Goal: Answer question/provide support

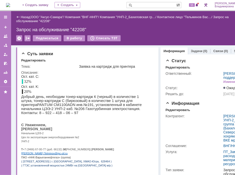
click at [143, 5] on input "text" at bounding box center [151, 5] width 50 height 6
type input "42218"
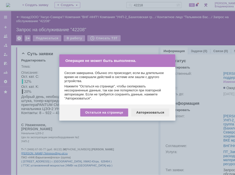
click at [146, 112] on div "Авторизоваться" at bounding box center [150, 113] width 38 height 8
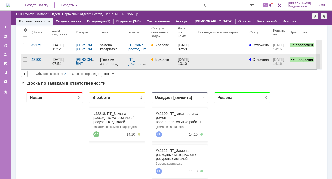
scroll to position [50, 0]
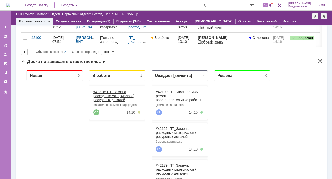
click at [102, 90] on link "#42218: ПТ_Замена расходных материалов / ресурсных деталей" at bounding box center [113, 96] width 40 height 12
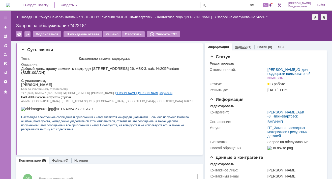
click at [240, 46] on link "Задачи" at bounding box center [241, 47] width 12 height 4
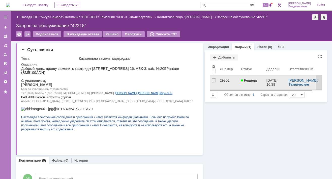
click at [220, 79] on div "29302" at bounding box center [228, 80] width 17 height 4
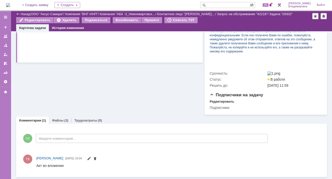
scroll to position [148, 0]
click at [59, 119] on link "Файлы" at bounding box center [58, 121] width 12 height 4
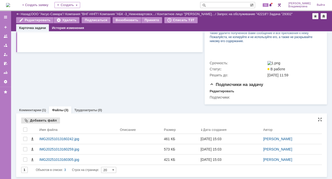
scroll to position [158, 0]
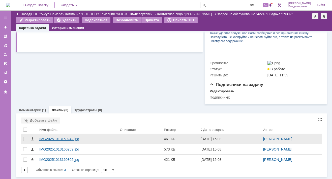
click at [47, 139] on div "IMG20251013160242.jpg" at bounding box center [77, 139] width 77 height 4
click at [47, 139] on body "Идет загрузка, пожалуйста, подождите. На домашнюю + Создать заявку Создать 55 […" at bounding box center [166, 89] width 332 height 179
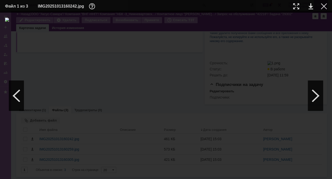
click at [324, 4] on div at bounding box center [324, 6] width 6 height 6
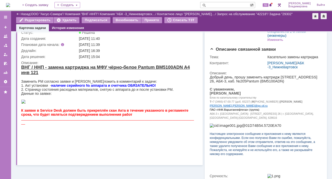
scroll to position [0, 0]
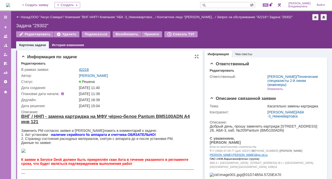
click at [84, 70] on link "42218" at bounding box center [84, 70] width 10 height 4
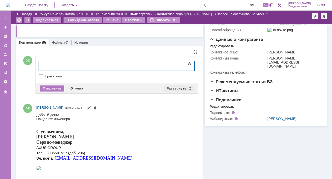
click at [175, 86] on div "Развернуть" at bounding box center [179, 89] width 30 height 6
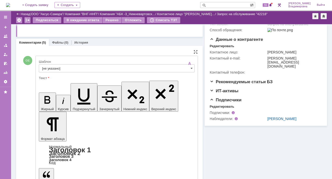
click at [52, 67] on input "[не указано]" at bounding box center [117, 68] width 156 height 8
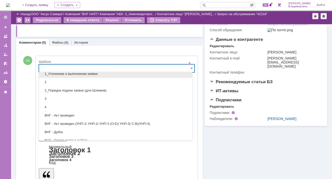
scroll to position [76, 0]
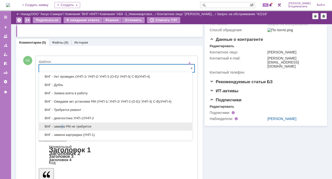
click at [62, 125] on span "ВНГ - замена РМ не требуется" at bounding box center [115, 127] width 147 height 4
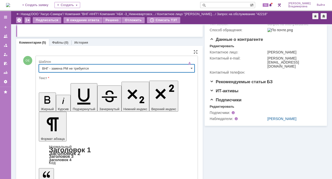
type input "ВНГ - замена РМ не требуется"
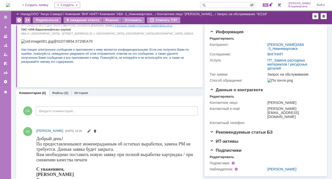
scroll to position [0, 0]
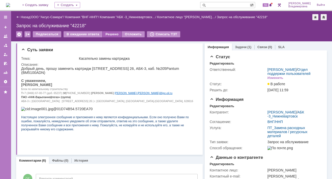
click at [106, 33] on div "Решено" at bounding box center [112, 34] width 19 height 6
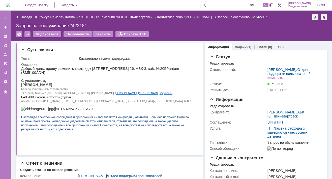
click at [219, 5] on input "text" at bounding box center [225, 5] width 50 height 6
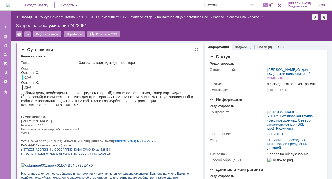
click at [171, 143] on p "Т +7 (3466) 67-00-77 (доб. 66132) | М [PHONE_NUMBER] | Е [PERSON_NAME] . Telmin…" at bounding box center [107, 141] width 173 height 4
click at [146, 127] on p "Начальник ЦЭЭ-2" at bounding box center [107, 125] width 173 height 4
drag, startPoint x: 226, startPoint y: 6, endPoint x: 209, endPoint y: 5, distance: 16.9
click at [209, 5] on div "42208" at bounding box center [225, 5] width 50 height 6
type input "42126"
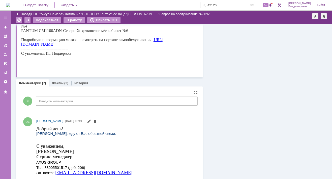
scroll to position [328, 0]
drag, startPoint x: 37, startPoint y: 128, endPoint x: 112, endPoint y: 132, distance: 75.3
click at [112, 132] on body "Добрый день! [PERSON_NAME], жду от Вас обратной связи. С уважением, [PERSON_NAM…" at bounding box center [84, 156] width 96 height 60
drag, startPoint x: 112, startPoint y: 132, endPoint x: 117, endPoint y: 148, distance: 17.0
click at [117, 148] on html "Добрый день! [PERSON_NAME], жду от Вас обратной связи. С уважением, [PERSON_NAM…" at bounding box center [114, 156] width 157 height 60
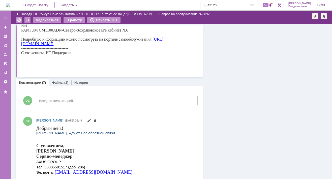
click at [229, 5] on input "42126" at bounding box center [225, 5] width 50 height 6
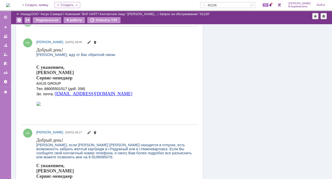
scroll to position [454, 0]
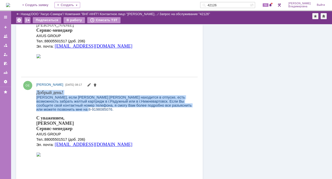
drag, startPoint x: 37, startPoint y: 92, endPoint x: 65, endPoint y: 110, distance: 33.7
click at [65, 110] on body "Добрый день! [PERSON_NAME], если [PERSON_NAME] [PERSON_NAME] находится в отпуск…" at bounding box center [114, 126] width 157 height 72
copy body "Добрый день! [PERSON_NAME], если [PERSON_NAME] [PERSON_NAME] находится в отпуск…"
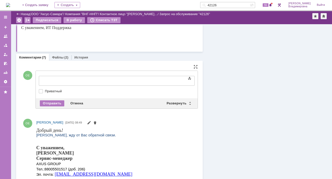
scroll to position [0, 0]
click at [171, 101] on div "Развернуть" at bounding box center [179, 103] width 30 height 6
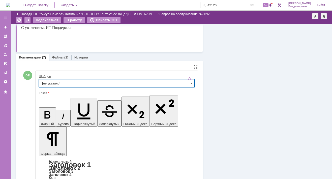
click at [47, 83] on input "[не указано]" at bounding box center [117, 83] width 156 height 8
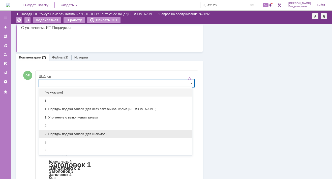
scroll to position [76, 0]
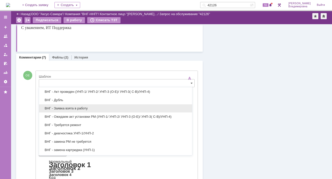
click at [61, 107] on span "ВНГ - Заявка взята в работу" at bounding box center [115, 108] width 147 height 4
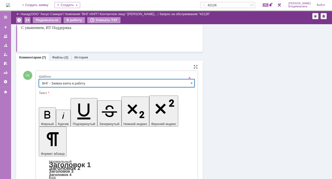
type input "ВНГ - Заявка взята в работу"
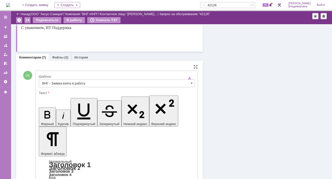
drag, startPoint x: 44, startPoint y: 1229, endPoint x: 153, endPoint y: 1228, distance: 109.0
drag, startPoint x: 44, startPoint y: 1230, endPoint x: 75, endPoint y: 1230, distance: 31.3
drag, startPoint x: 44, startPoint y: 1233, endPoint x: 86, endPoint y: 1234, distance: 41.6
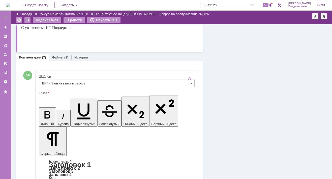
drag, startPoint x: 63, startPoint y: 1235, endPoint x: 93, endPoint y: 1236, distance: 30.3
drag, startPoint x: 63, startPoint y: 1235, endPoint x: 71, endPoint y: 1238, distance: 9.0
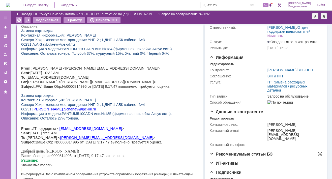
scroll to position [0, 0]
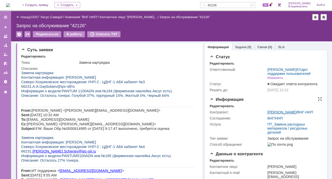
click at [271, 114] on link "[PERSON_NAME]" at bounding box center [282, 112] width 29 height 4
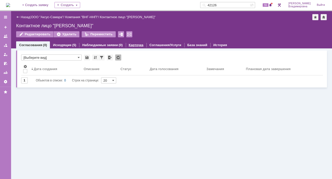
click at [134, 45] on link "Карточка" at bounding box center [136, 45] width 15 height 4
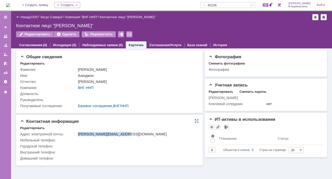
drag, startPoint x: 78, startPoint y: 134, endPoint x: 119, endPoint y: 135, distance: 40.9
click at [119, 135] on div "[PERSON_NAME][EMAIL_ADDRESS][DOMAIN_NAME]" at bounding box center [137, 134] width 118 height 4
copy div "[PERSON_NAME][EMAIL_ADDRESS][DOMAIN_NAME]"
click at [162, 132] on div "[PERSON_NAME][EMAIL_ADDRESS][DOMAIN_NAME]" at bounding box center [137, 134] width 118 height 4
drag, startPoint x: 78, startPoint y: 135, endPoint x: 119, endPoint y: 136, distance: 41.2
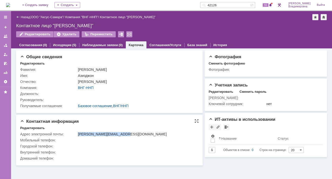
click at [119, 136] on div "[PERSON_NAME][EMAIL_ADDRESS][DOMAIN_NAME]" at bounding box center [137, 134] width 118 height 4
copy div "[PERSON_NAME][EMAIL_ADDRESS][DOMAIN_NAME]"
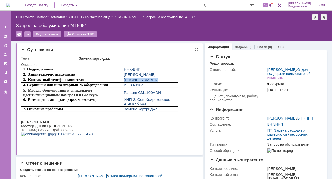
drag, startPoint x: 124, startPoint y: 79, endPoint x: 149, endPoint y: 78, distance: 25.5
click at [149, 78] on p "+7 9124188881" at bounding box center [150, 80] width 52 height 5
copy span "+7 9124188881"
click at [218, 5] on input "text" at bounding box center [225, 5] width 50 height 6
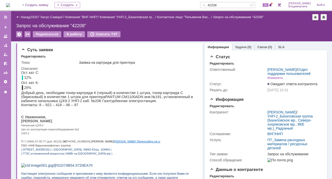
drag, startPoint x: 227, startPoint y: 4, endPoint x: 211, endPoint y: 3, distance: 16.7
click at [211, 3] on div "42208" at bounding box center [225, 5] width 50 height 6
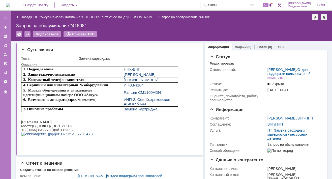
drag, startPoint x: 227, startPoint y: 3, endPoint x: 210, endPoint y: 5, distance: 16.6
click at [210, 5] on div "41808" at bounding box center [225, 5] width 50 height 6
type input "42126"
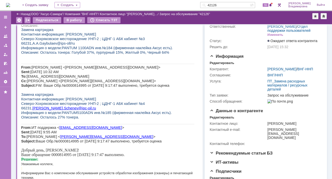
scroll to position [50, 0]
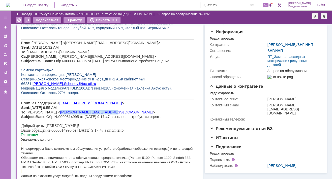
drag, startPoint x: 118, startPoint y: 115, endPoint x: 78, endPoint y: 117, distance: 40.1
click at [78, 117] on p "From: ИТ поддержка < ITsupport@ipc-oil.ru > Sent: Monday, October 6, 2025 9:55 …" at bounding box center [107, 110] width 173 height 18
copy span "[PERSON_NAME][EMAIL_ADDRESS][DOMAIN_NAME]"
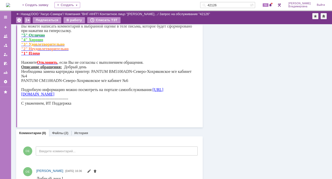
scroll to position [404, 0]
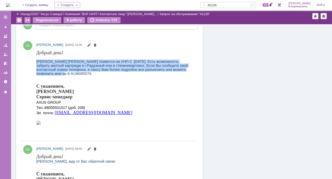
drag, startPoint x: 37, startPoint y: 62, endPoint x: 154, endPoint y: 71, distance: 117.7
click at [154, 71] on div "[PERSON_NAME] [PERSON_NAME] появится на УНП-2 [DATE]. Есть возможность забрать …" at bounding box center [114, 67] width 157 height 16
drag, startPoint x: 154, startPoint y: 71, endPoint x: 108, endPoint y: 65, distance: 46.8
copy span "[PERSON_NAME] [PERSON_NAME] появится на УНП-2 [DATE]. Есть возможность забрать …"
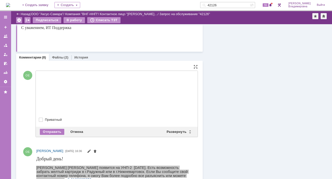
scroll to position [0, 0]
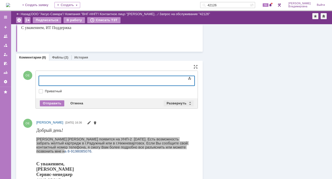
click at [177, 104] on div "Развернуть" at bounding box center [179, 103] width 30 height 6
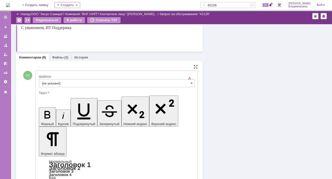
click at [54, 83] on input "[не указано]" at bounding box center [117, 83] width 156 height 8
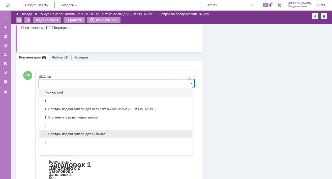
scroll to position [76, 0]
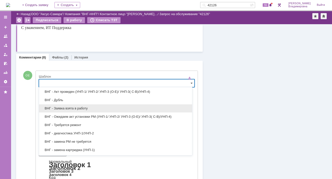
click at [61, 108] on span "ВНГ - Заявка взята в работу" at bounding box center [115, 108] width 147 height 4
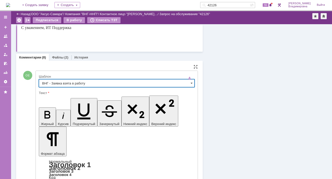
type input "ВНГ - Заявка взята в работу"
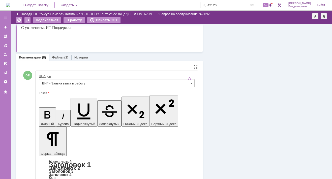
drag, startPoint x: 44, startPoint y: 1225, endPoint x: 157, endPoint y: 1233, distance: 113.0
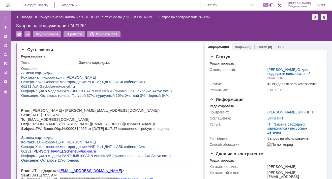
scroll to position [0, 0]
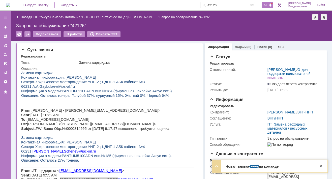
click at [269, 5] on span "56" at bounding box center [266, 5] width 6 height 4
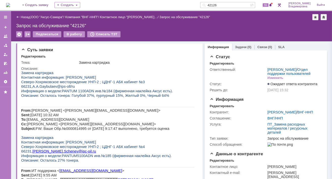
click at [130, 32] on div "Подписаться В работу Списать ТЗТ" at bounding box center [171, 36] width 311 height 11
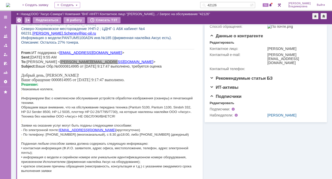
click at [151, 4] on div "На домашнюю + Создать заявку Создать 42126 55 Орлова Елена Владимировна Выйти" at bounding box center [166, 5] width 332 height 11
click at [78, 31] on span "Северо-Хохряковское месторождение УНП-2 ; ЦДНГ-1 АБК кабинет №4" at bounding box center [83, 29] width 124 height 4
click at [10, 3] on img at bounding box center [8, 5] width 4 height 4
